Goal: Check status: Check status

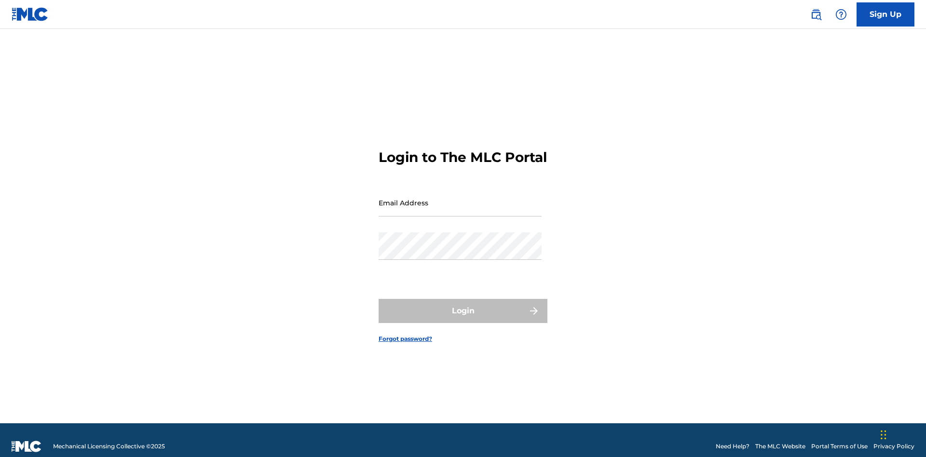
scroll to position [13, 0]
click at [460, 198] on input "Email Address" at bounding box center [460, 203] width 163 height 28
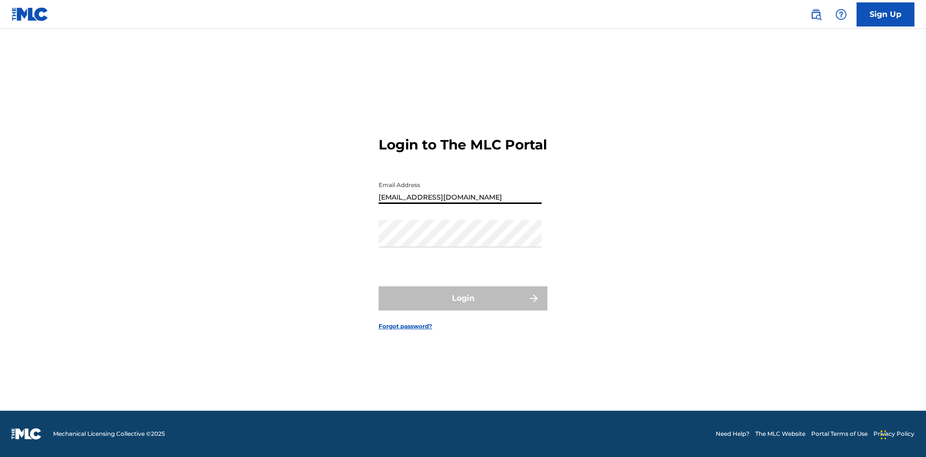
type input "[EMAIL_ADDRESS][DOMAIN_NAME]"
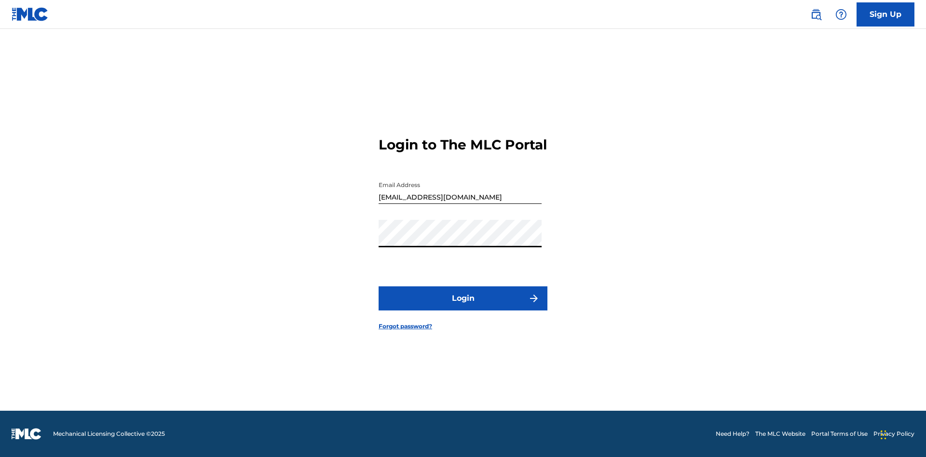
click at [463, 307] on button "Login" at bounding box center [463, 299] width 169 height 24
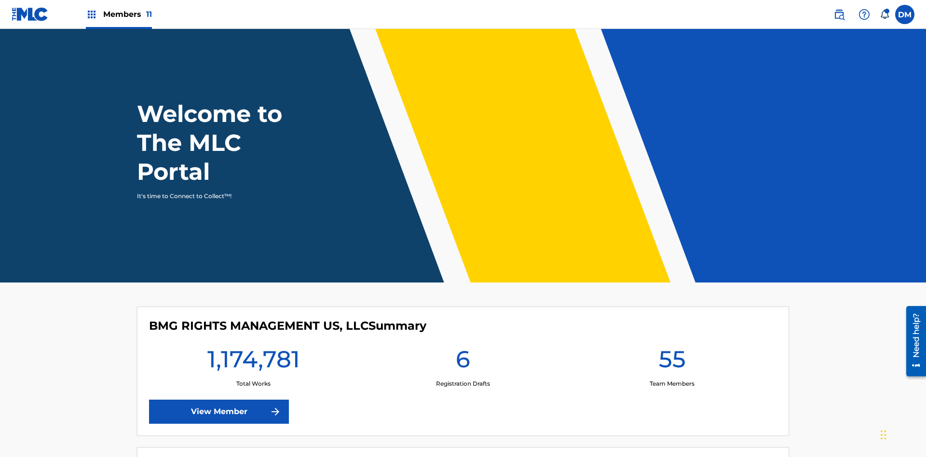
scroll to position [41, 0]
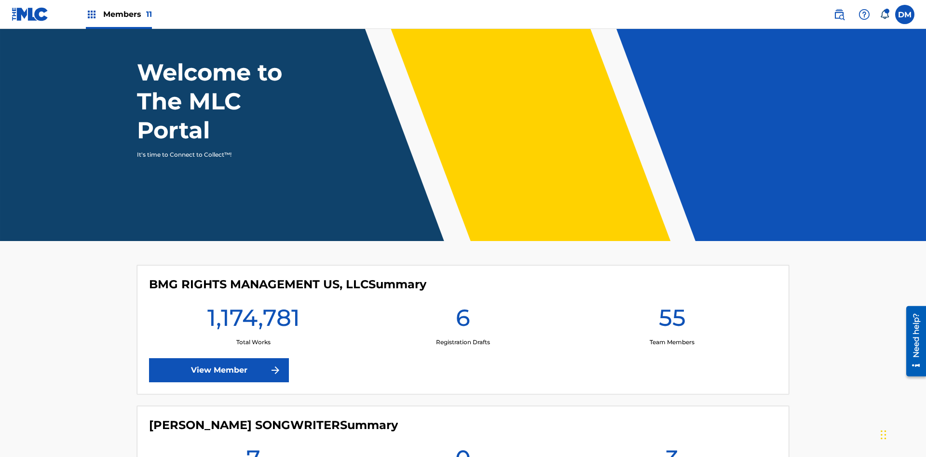
click at [119, 14] on span "Members 11" at bounding box center [127, 14] width 49 height 11
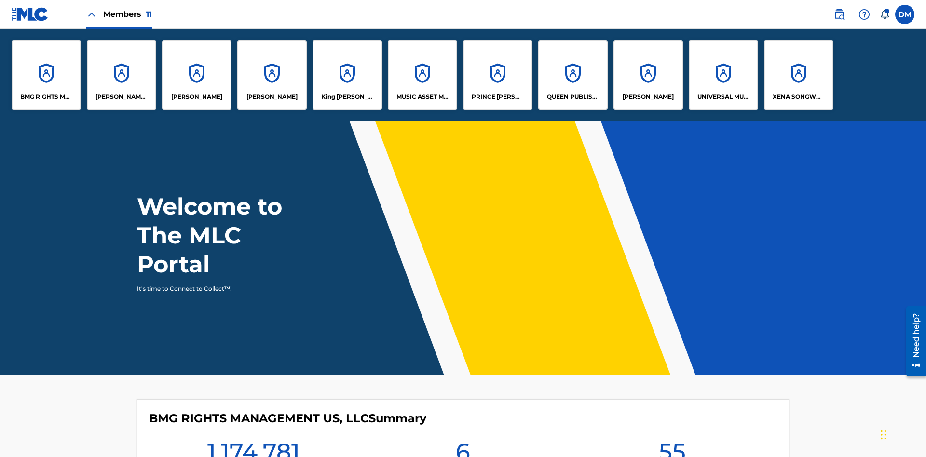
scroll to position [35, 0]
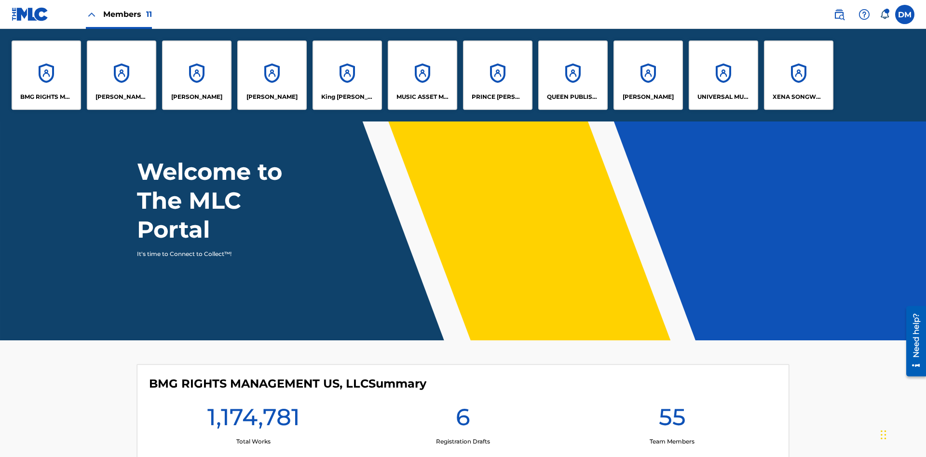
click at [723, 97] on p "UNIVERSAL MUSIC PUB GROUP" at bounding box center [724, 97] width 53 height 9
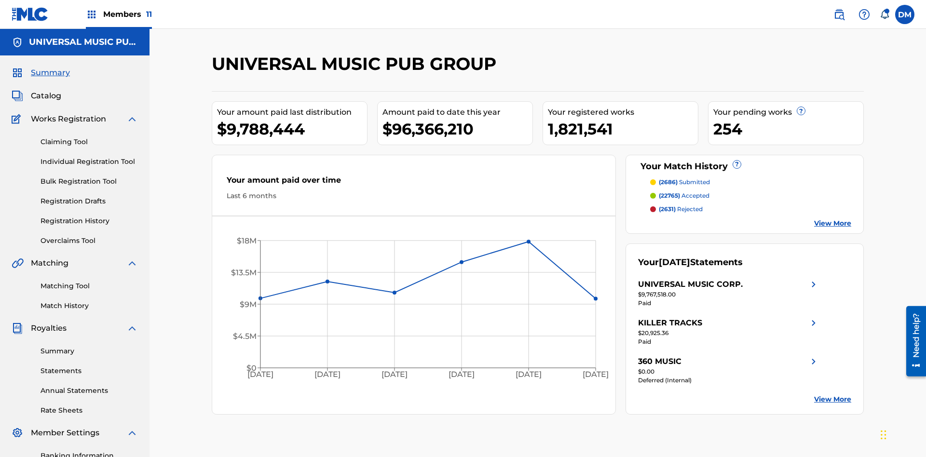
click at [89, 301] on link "Match History" at bounding box center [89, 306] width 97 height 10
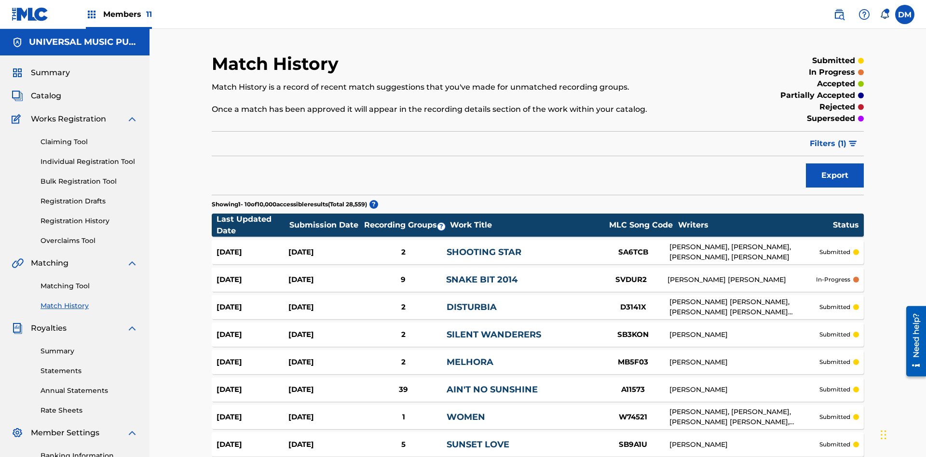
click at [828, 138] on span "Filters ( 1 )" at bounding box center [828, 144] width 37 height 12
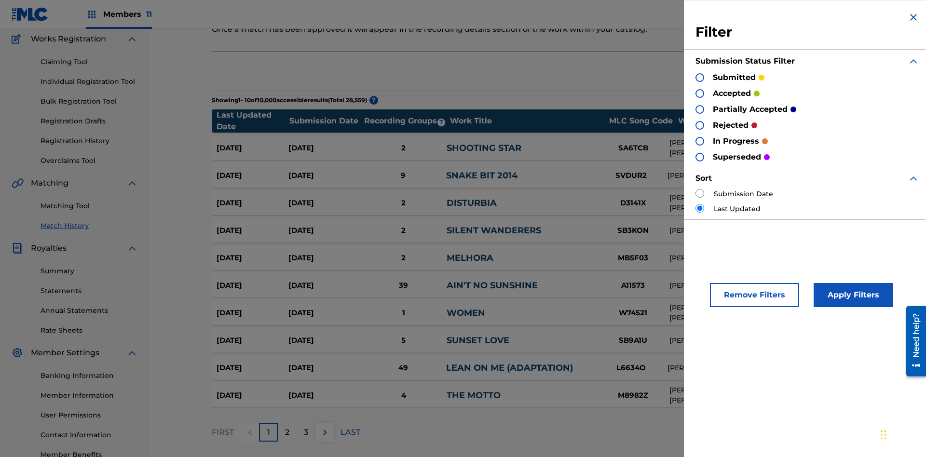
click at [700, 77] on div at bounding box center [700, 77] width 9 height 9
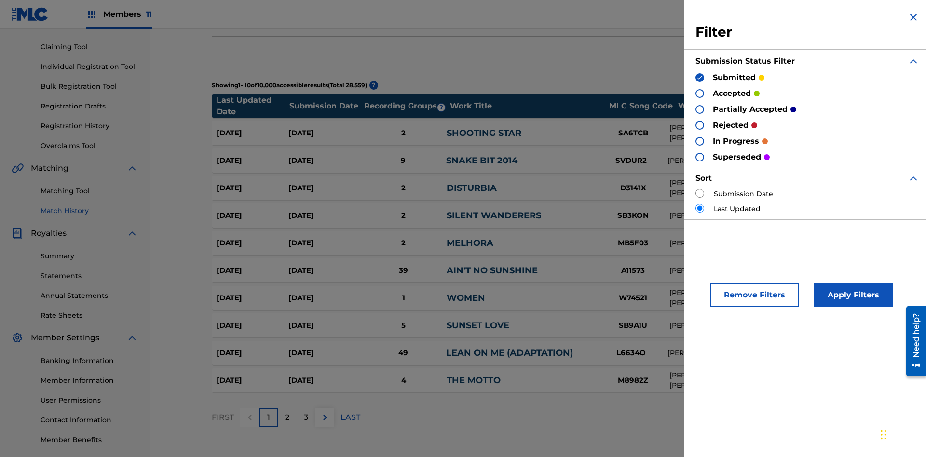
click at [852, 295] on button "Apply Filters" at bounding box center [854, 295] width 80 height 24
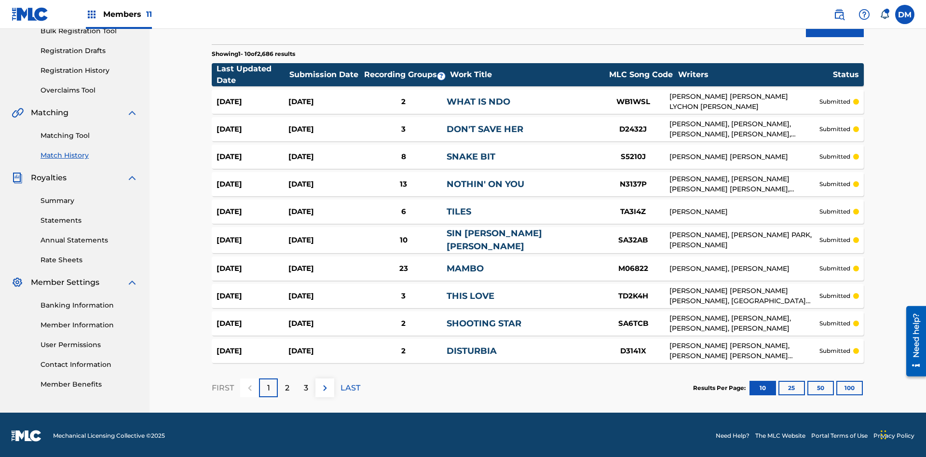
click at [837, 386] on button "100" at bounding box center [850, 388] width 27 height 14
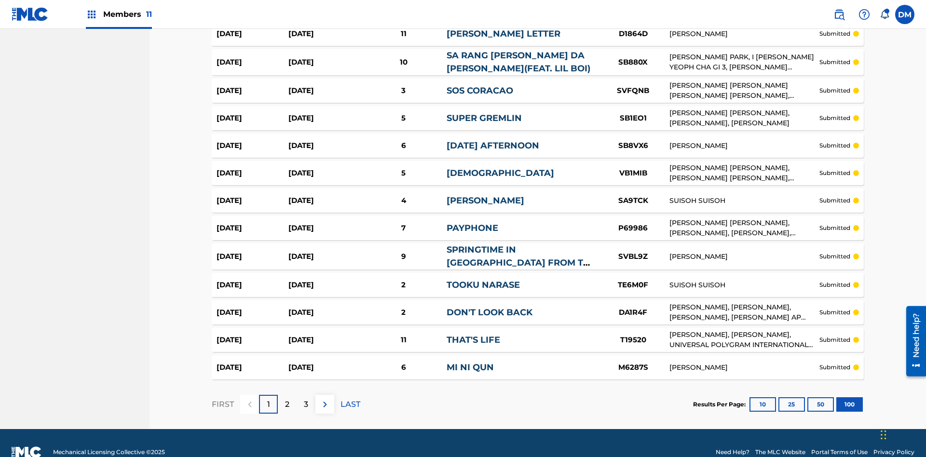
scroll to position [2645, 0]
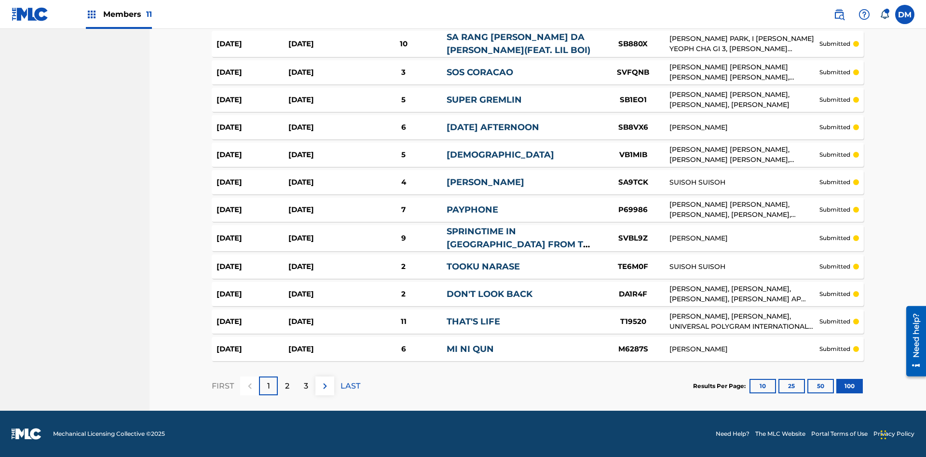
click at [350, 386] on p "LAST" at bounding box center [351, 387] width 20 height 12
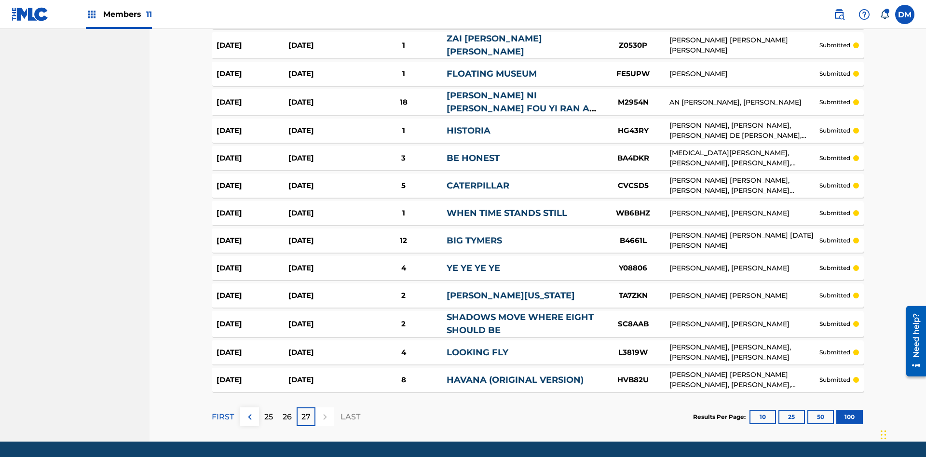
scroll to position [2637, 0]
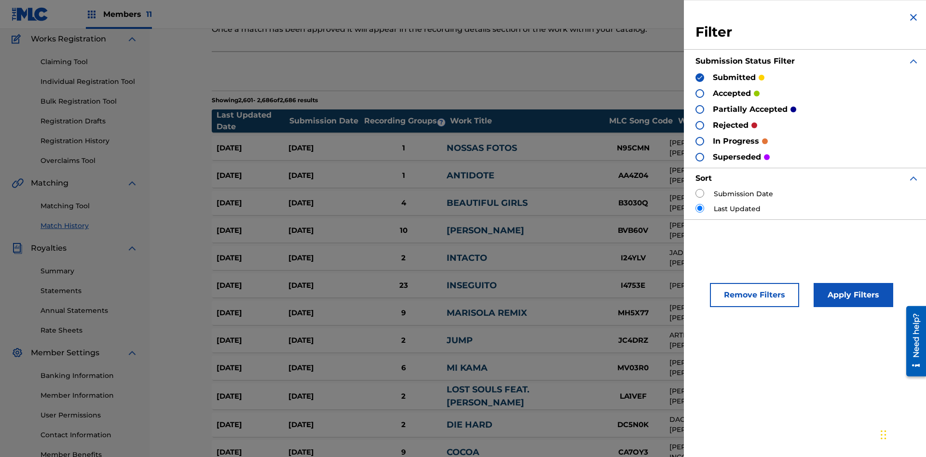
click at [700, 77] on img at bounding box center [700, 77] width 7 height 7
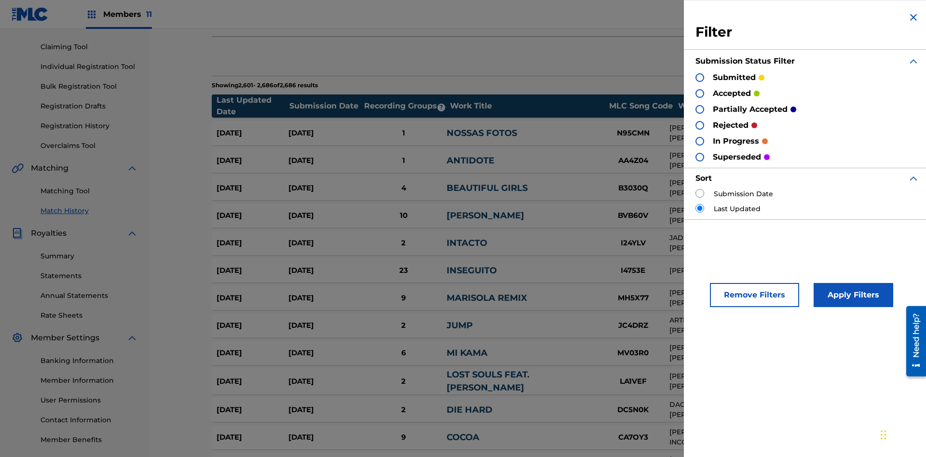
click at [700, 93] on div at bounding box center [700, 93] width 9 height 9
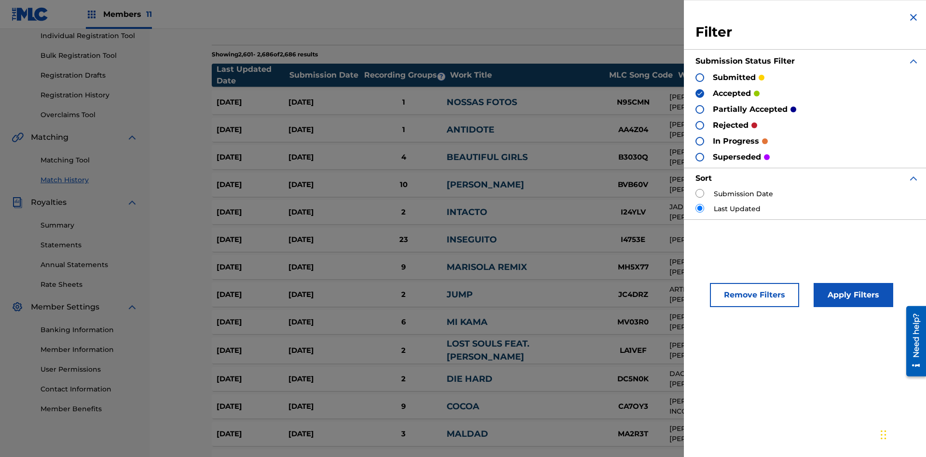
click at [852, 295] on button "Apply Filters" at bounding box center [854, 295] width 80 height 24
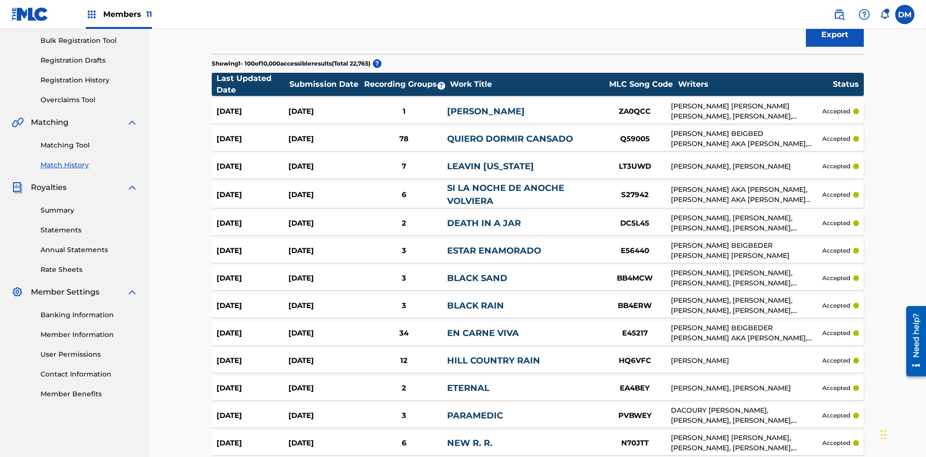
scroll to position [2639, 0]
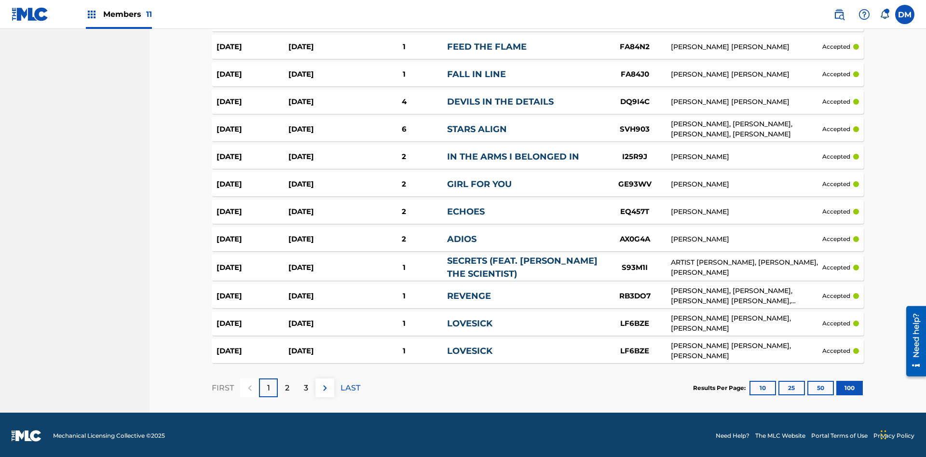
click at [837, 386] on button "100" at bounding box center [850, 388] width 27 height 14
click at [350, 386] on p "LAST" at bounding box center [351, 389] width 20 height 12
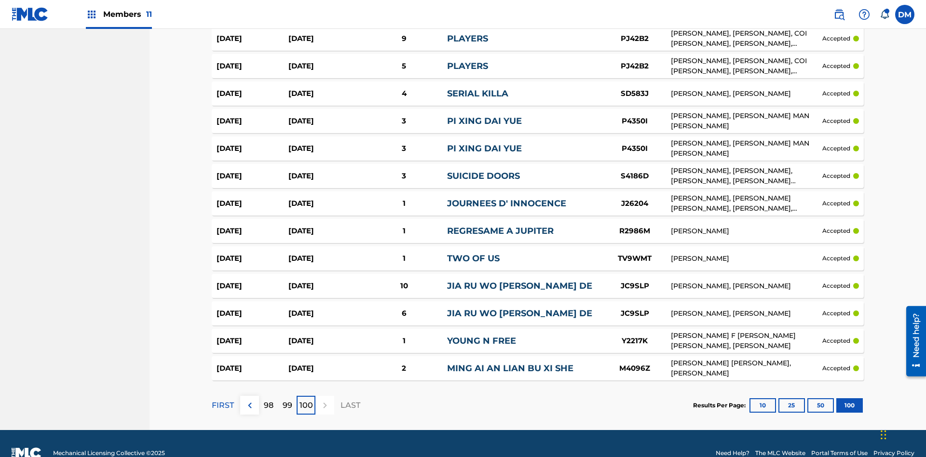
scroll to position [2635, 0]
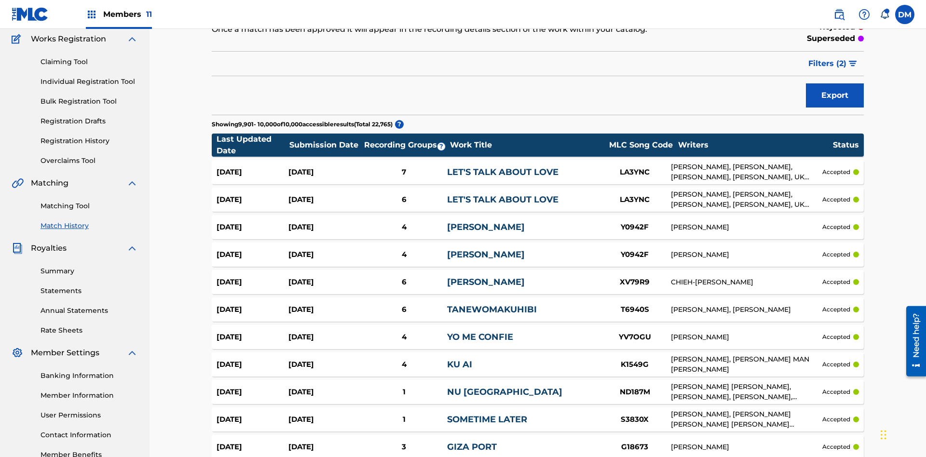
click at [828, 64] on span "Filters ( 2 )" at bounding box center [828, 64] width 38 height 12
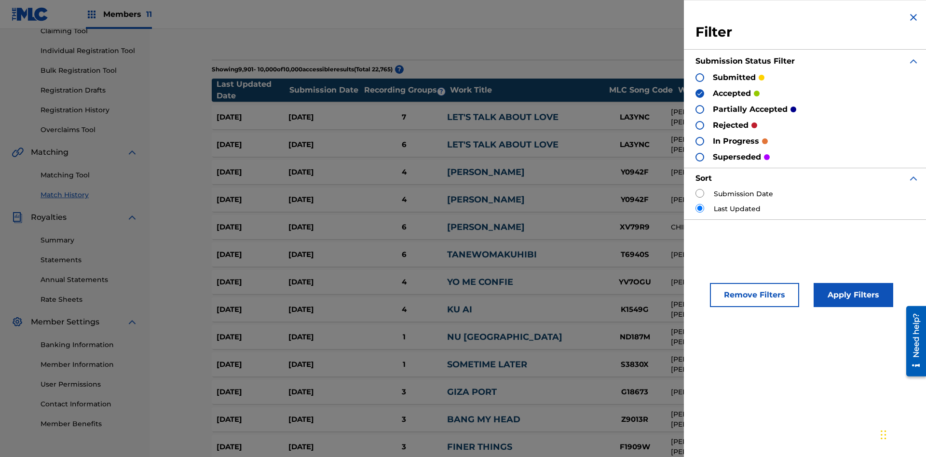
click at [700, 93] on img at bounding box center [700, 93] width 7 height 7
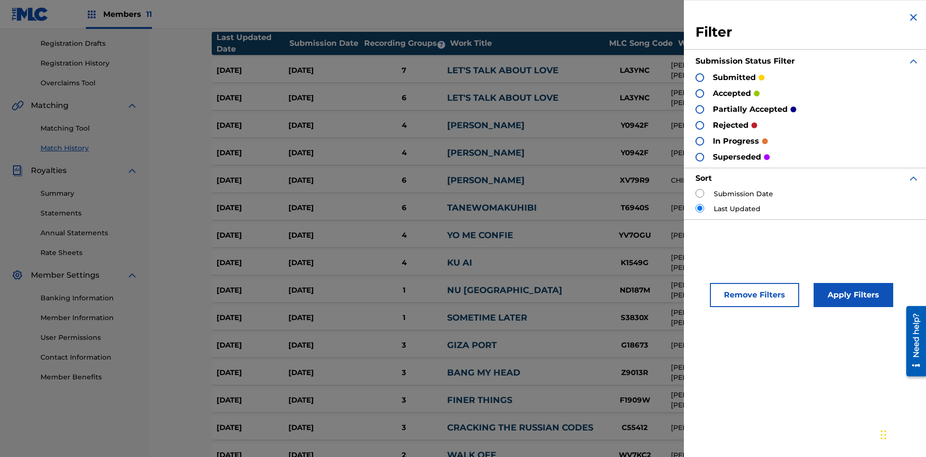
click at [700, 109] on div at bounding box center [700, 109] width 9 height 9
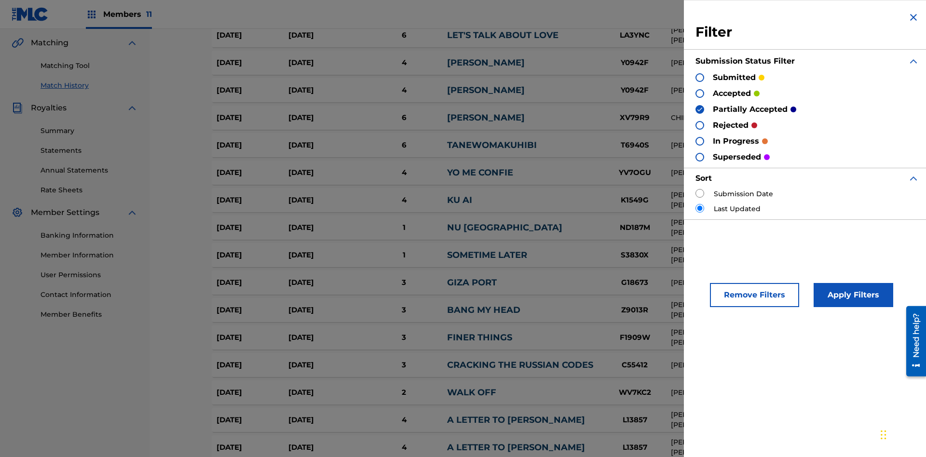
click at [852, 295] on button "Apply Filters" at bounding box center [854, 295] width 80 height 24
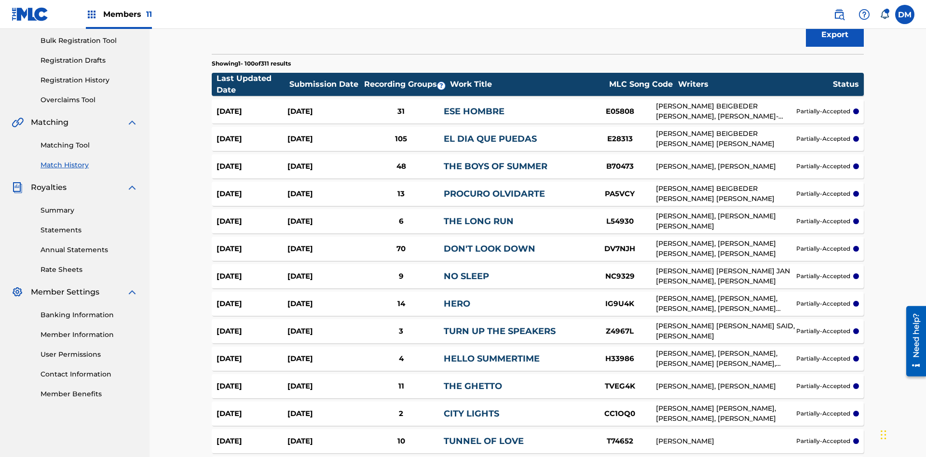
scroll to position [2631, 0]
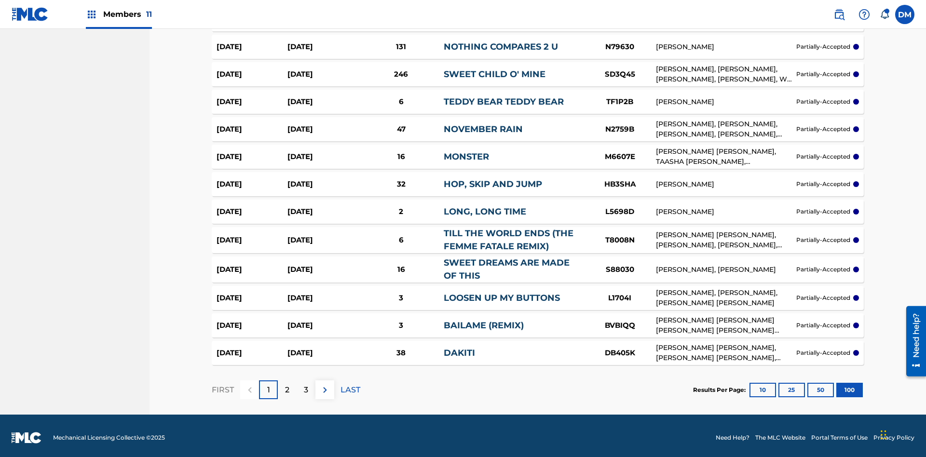
click at [837, 386] on button "100" at bounding box center [850, 390] width 27 height 14
click at [350, 386] on p "LAST" at bounding box center [351, 391] width 20 height 12
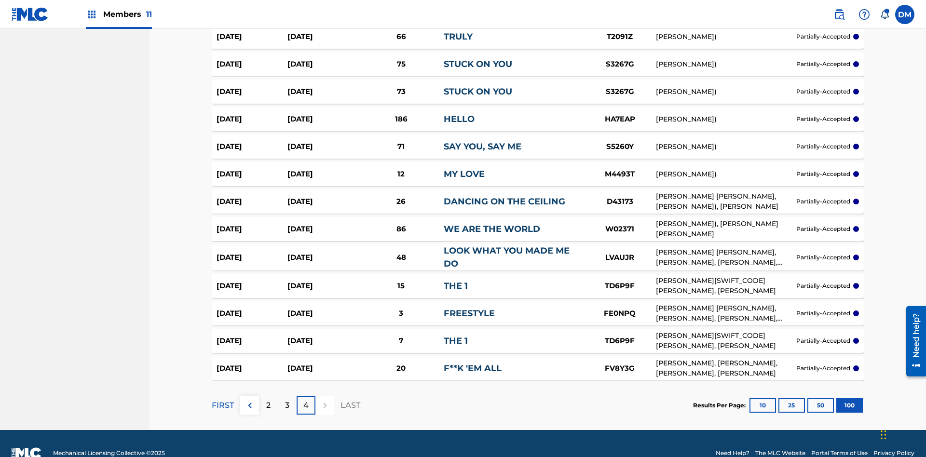
scroll to position [2655, 0]
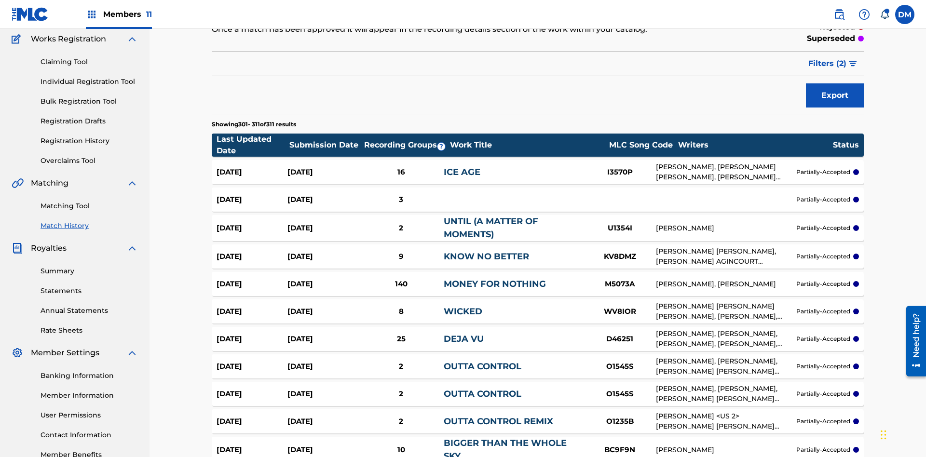
click at [828, 64] on span "Filters ( 2 )" at bounding box center [828, 64] width 38 height 12
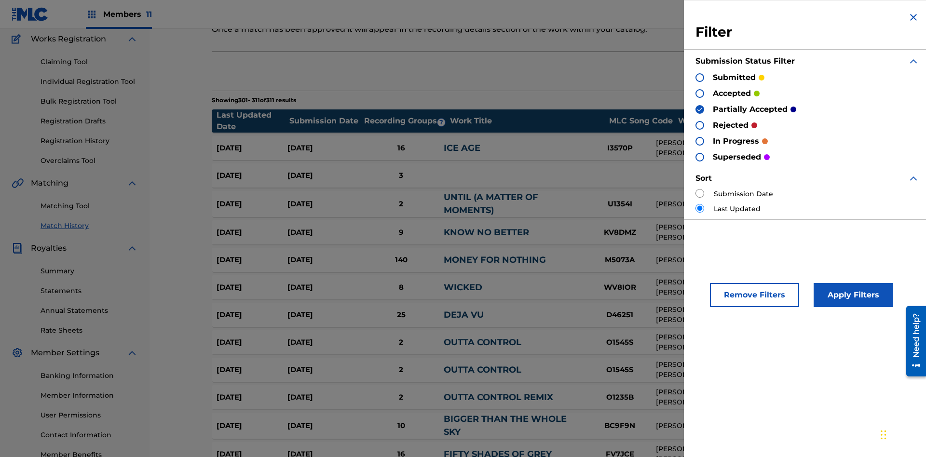
click at [700, 109] on img at bounding box center [700, 109] width 7 height 7
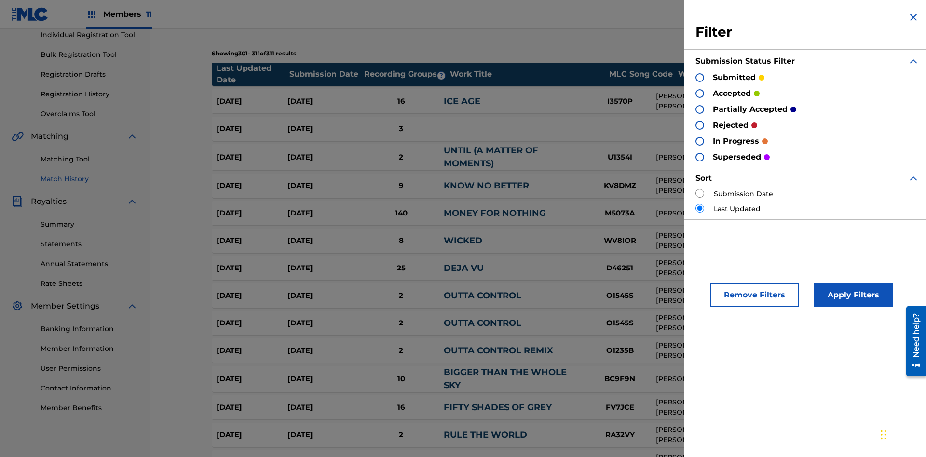
click at [700, 125] on div at bounding box center [700, 125] width 9 height 9
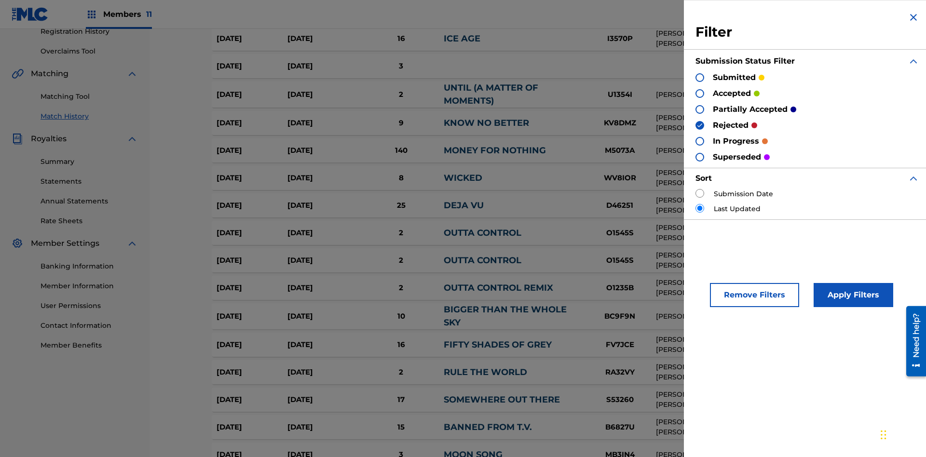
click at [852, 295] on button "Apply Filters" at bounding box center [854, 295] width 80 height 24
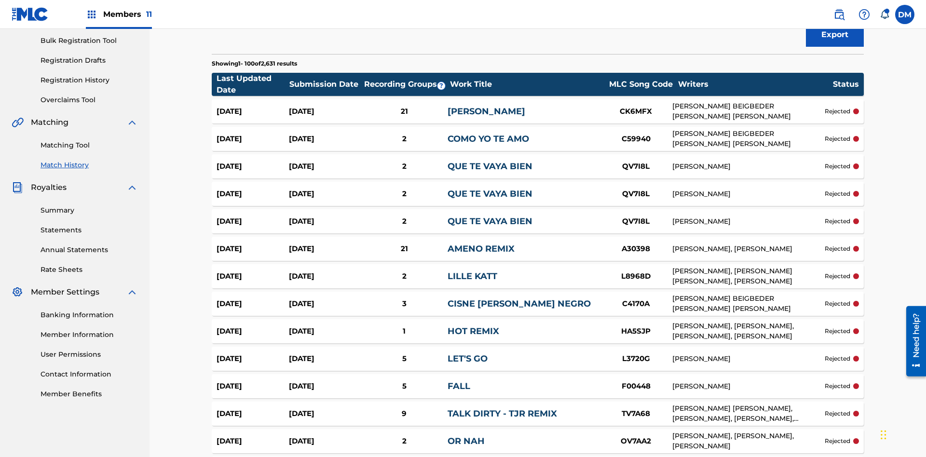
scroll to position [2645, 0]
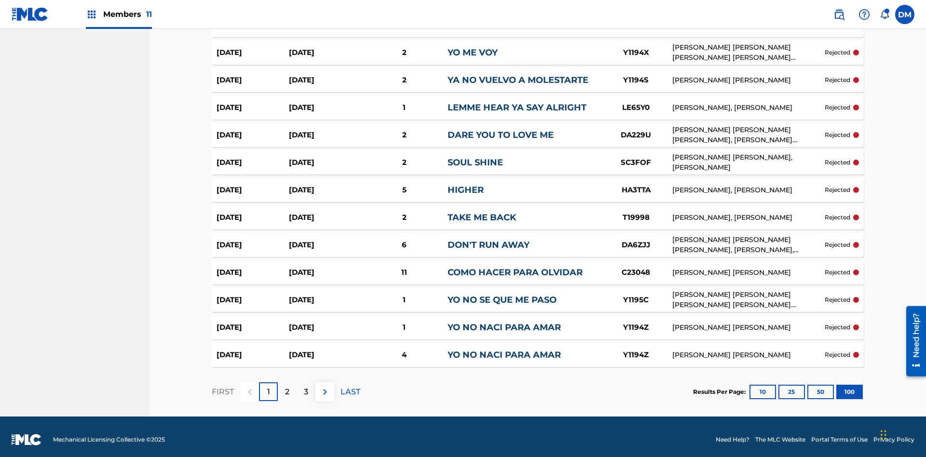
click at [837, 386] on button "100" at bounding box center [850, 392] width 27 height 14
click at [350, 386] on p "LAST" at bounding box center [351, 392] width 20 height 12
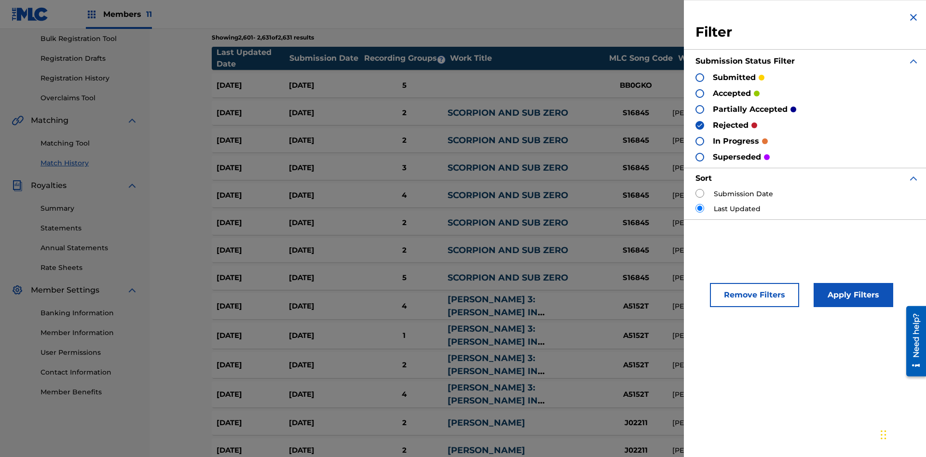
click at [700, 125] on img at bounding box center [700, 125] width 7 height 7
click at [700, 157] on div at bounding box center [700, 157] width 9 height 9
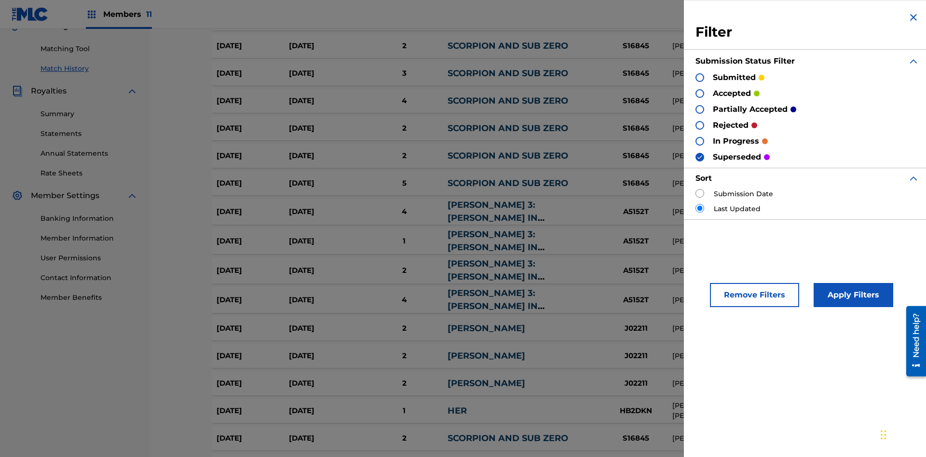
scroll to position [141, 0]
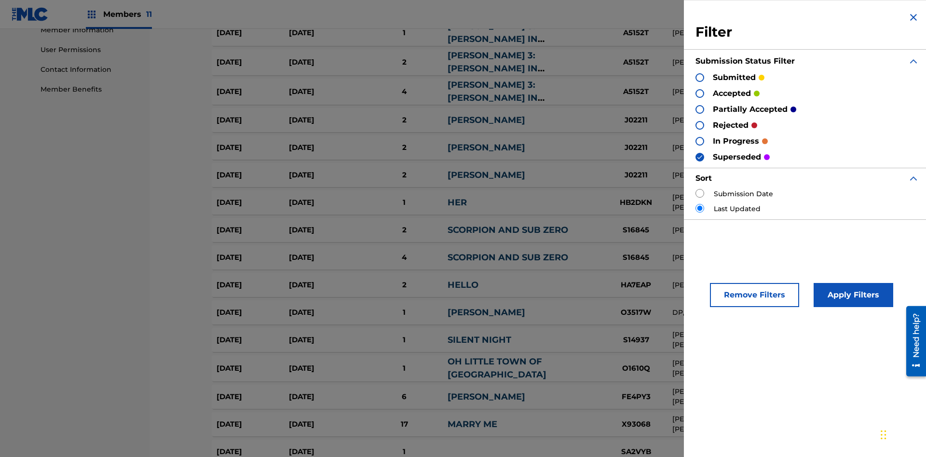
click at [852, 295] on button "Apply Filters" at bounding box center [854, 295] width 80 height 24
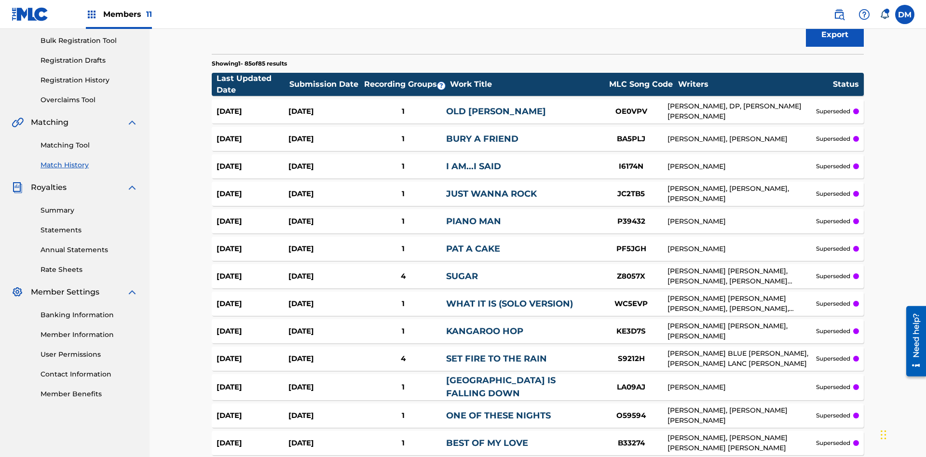
scroll to position [2228, 0]
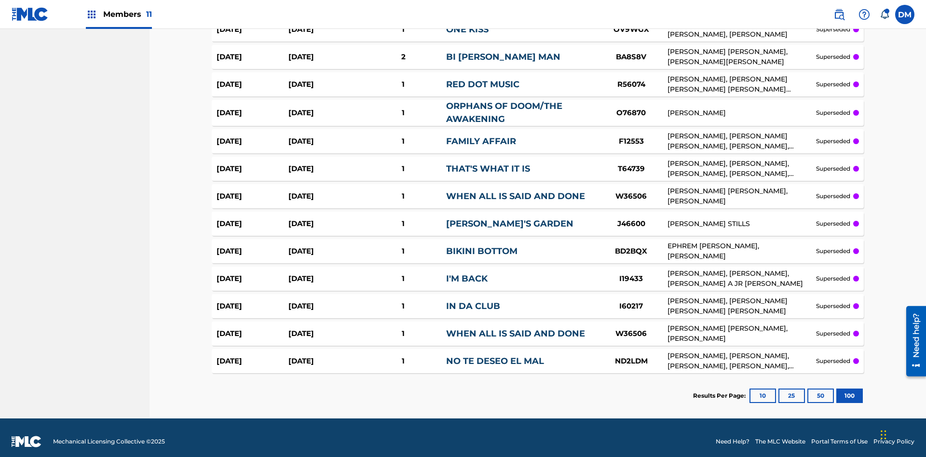
click at [837, 389] on button "100" at bounding box center [850, 396] width 27 height 14
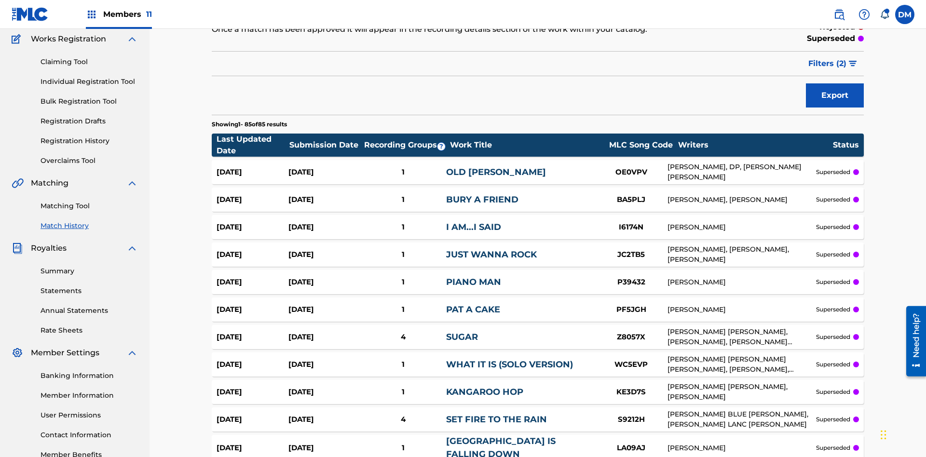
click at [828, 64] on span "Filters ( 2 )" at bounding box center [828, 64] width 38 height 12
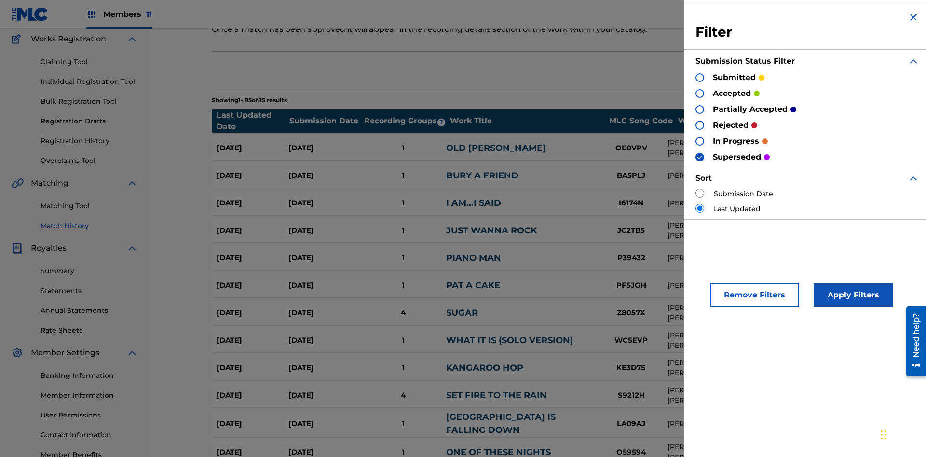
click at [700, 93] on div at bounding box center [700, 93] width 9 height 9
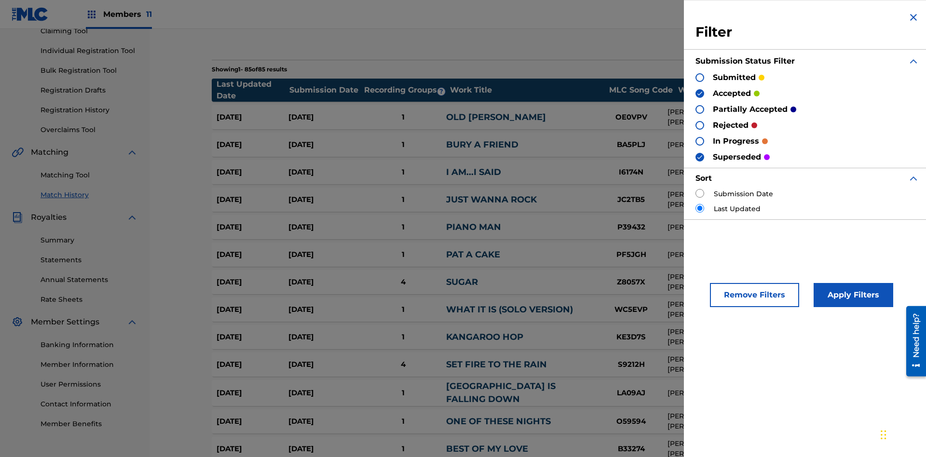
click at [852, 295] on button "Apply Filters" at bounding box center [854, 295] width 80 height 24
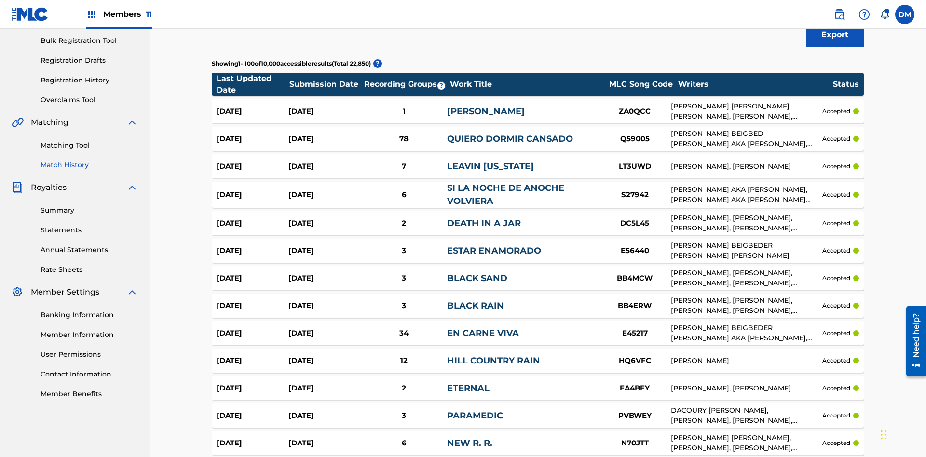
scroll to position [2639, 0]
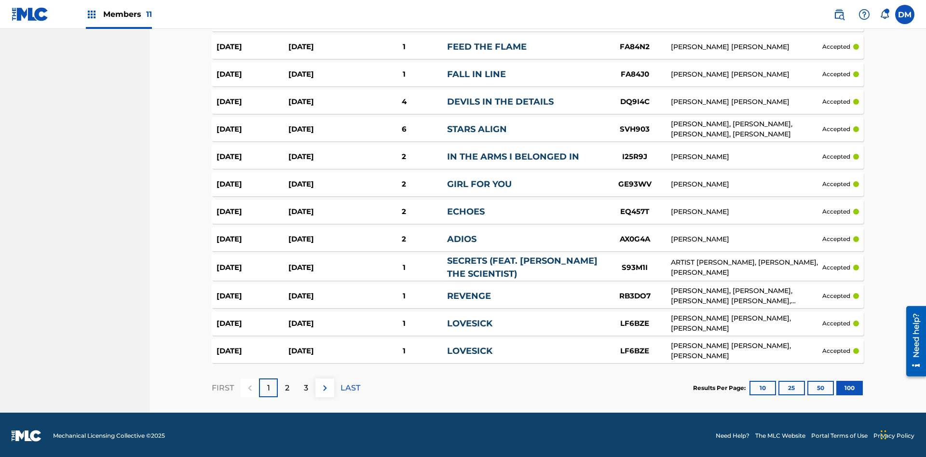
click at [837, 386] on button "100" at bounding box center [850, 388] width 27 height 14
click at [350, 386] on p "LAST" at bounding box center [351, 389] width 20 height 12
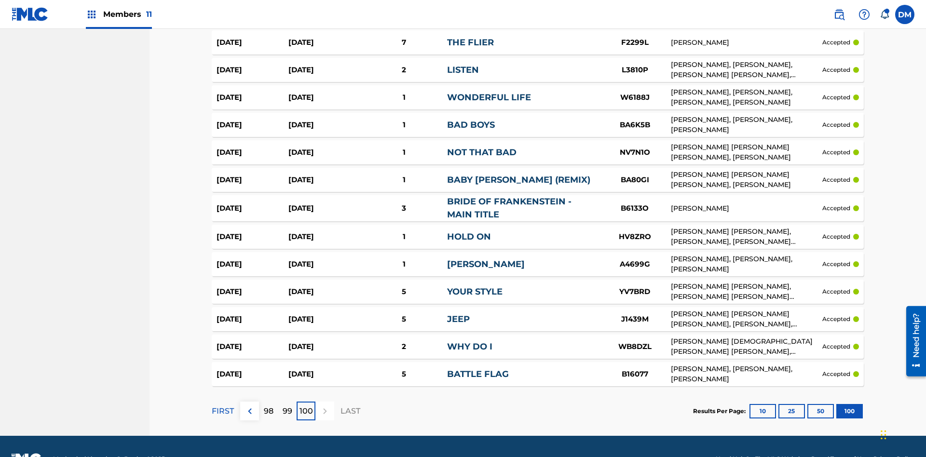
scroll to position [2643, 0]
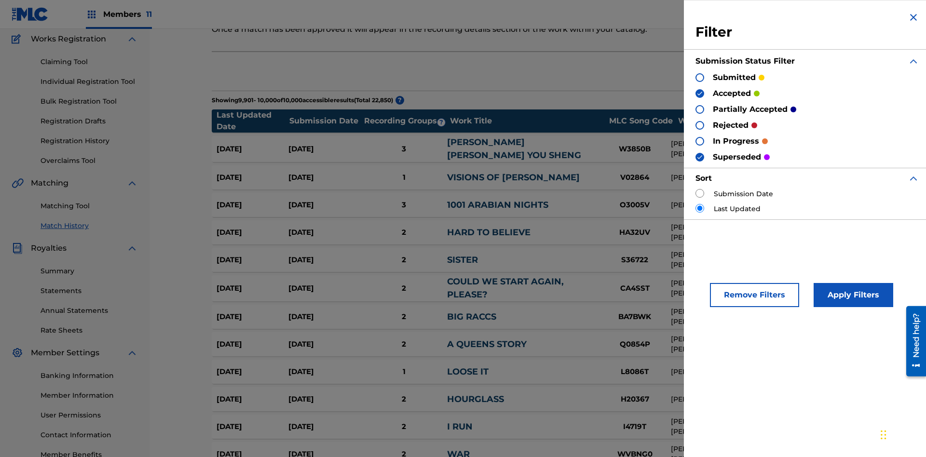
click at [700, 157] on img at bounding box center [700, 157] width 7 height 7
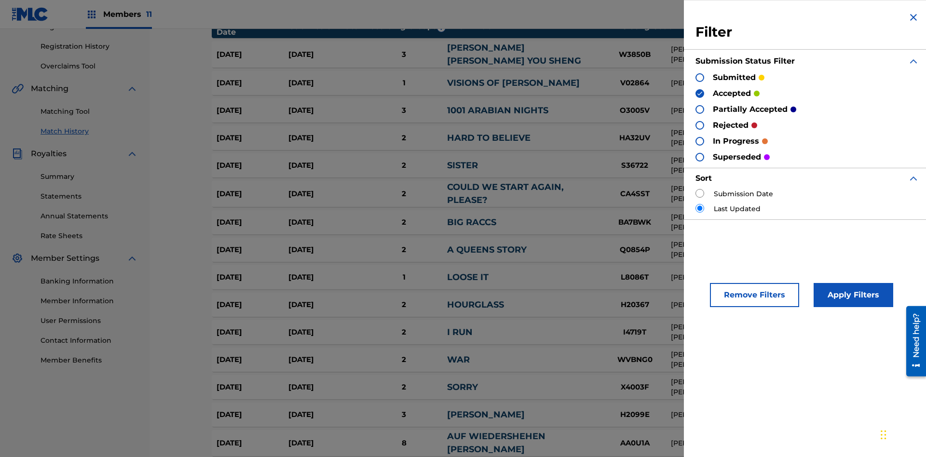
click at [700, 93] on img at bounding box center [700, 93] width 7 height 7
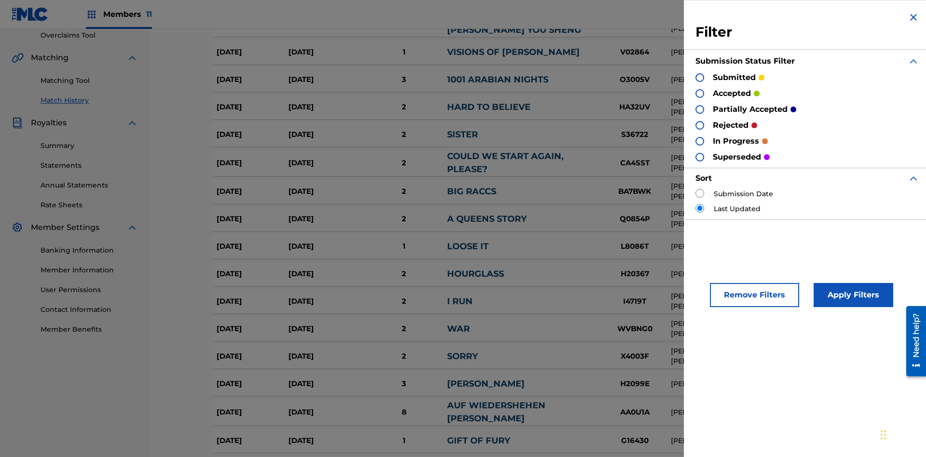
click at [700, 109] on div at bounding box center [700, 109] width 9 height 9
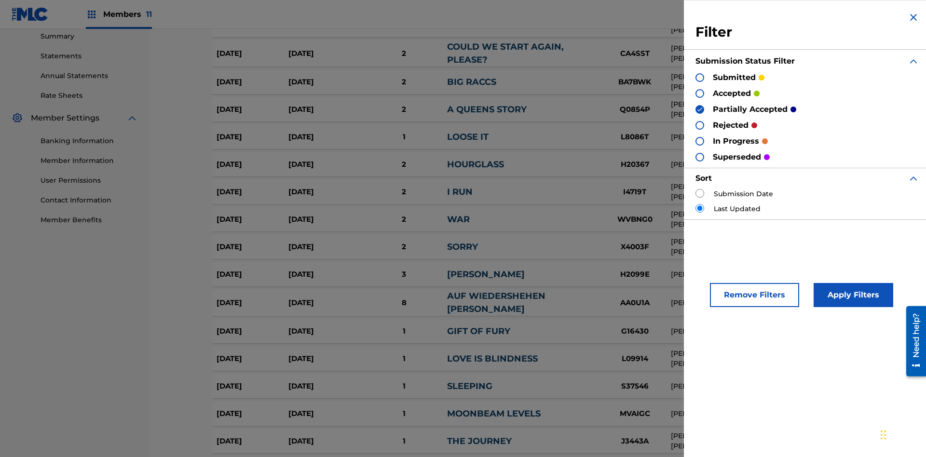
click at [700, 125] on div at bounding box center [700, 125] width 9 height 9
click at [852, 295] on button "Apply Filters" at bounding box center [854, 295] width 80 height 24
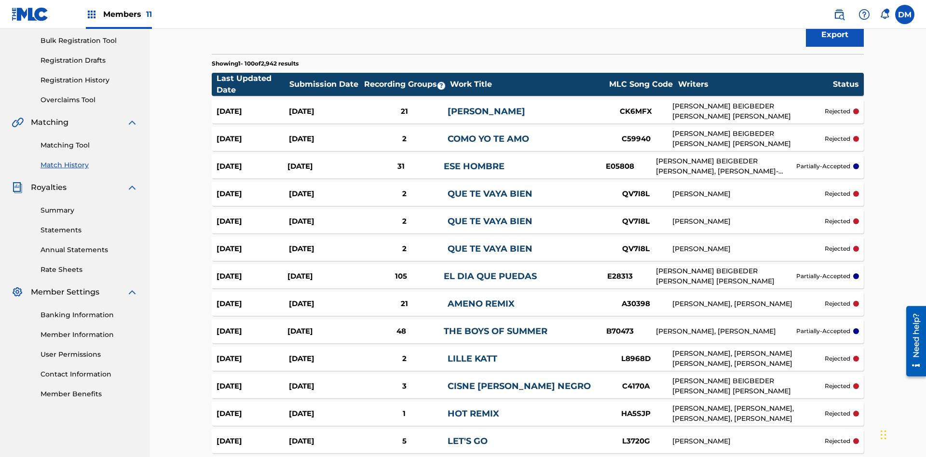
scroll to position [2645, 0]
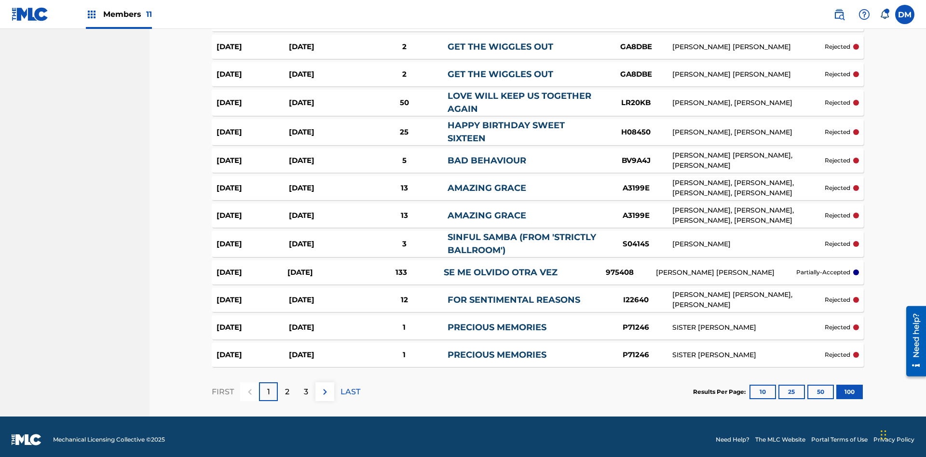
click at [837, 386] on button "100" at bounding box center [850, 392] width 27 height 14
click at [350, 386] on p "LAST" at bounding box center [351, 392] width 20 height 12
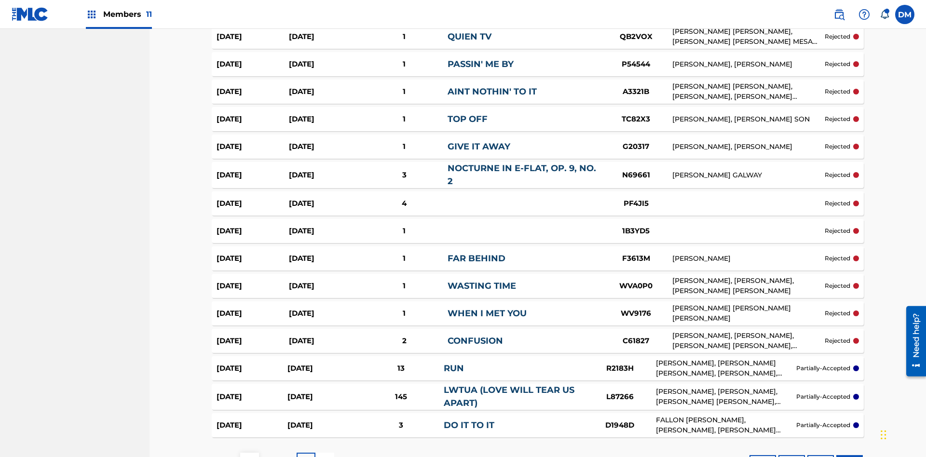
scroll to position [2594, 0]
